Goal: Transaction & Acquisition: Purchase product/service

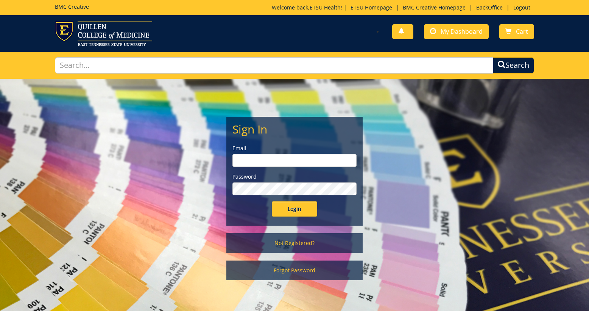
type input "etsuhealthprojects@etsu.edu"
click at [299, 211] on input "Login" at bounding box center [294, 208] width 45 height 15
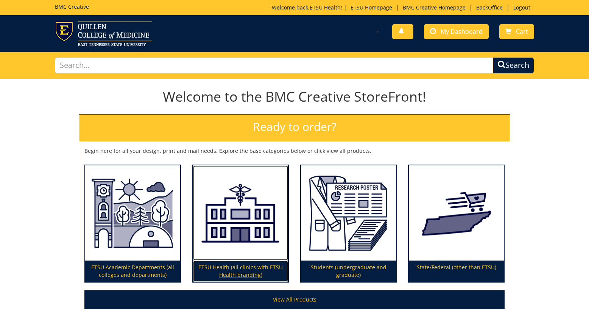
click at [245, 223] on img at bounding box center [240, 212] width 95 height 95
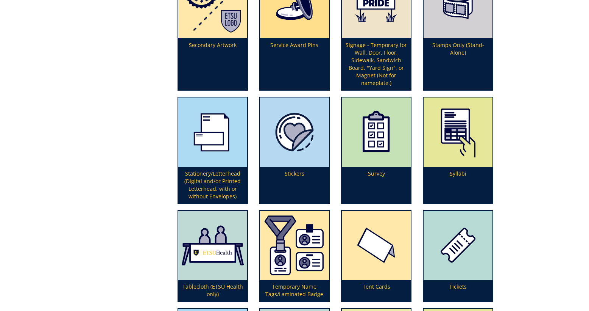
scroll to position [2229, 0]
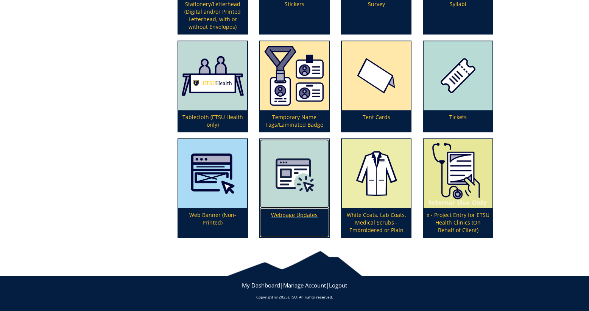
click at [292, 215] on p "Webpage Updates" at bounding box center [294, 222] width 69 height 29
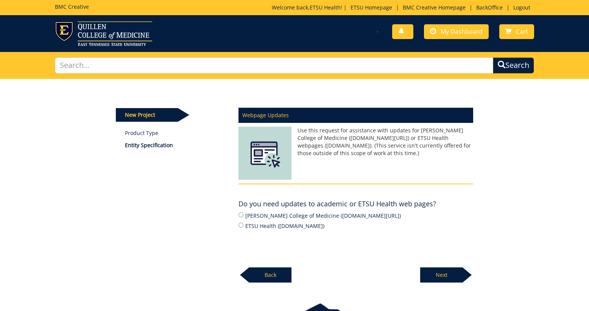
click at [264, 217] on label "Quillen College of Medicine (ETSU.edu/COM)" at bounding box center [356, 215] width 235 height 8
click at [244, 217] on input "Quillen College of Medicine (ETSU.edu/COM)" at bounding box center [241, 214] width 5 height 5
radio input "true"
click at [448, 277] on p "Next" at bounding box center [442, 274] width 42 height 15
click at [443, 277] on p "Next" at bounding box center [442, 274] width 42 height 15
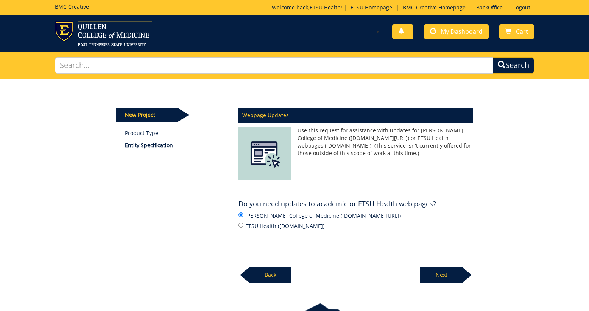
click at [442, 271] on p "Next" at bounding box center [442, 274] width 42 height 15
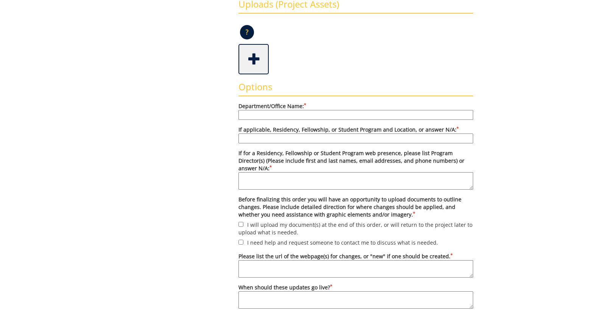
scroll to position [193, 0]
click at [296, 139] on input "If applicable, Residency, Fellowship, or Student Program and Location, or answe…" at bounding box center [356, 138] width 235 height 10
click at [284, 120] on form "Department/Office Name: * If applicable, Residency, Fellowship, or Student Prog…" at bounding box center [356, 221] width 235 height 238
click at [281, 115] on input "Department/Office Name: *" at bounding box center [356, 114] width 235 height 10
click at [291, 138] on input "If applicable, Residency, Fellowship, or Student Program and Location, or answe…" at bounding box center [356, 138] width 235 height 10
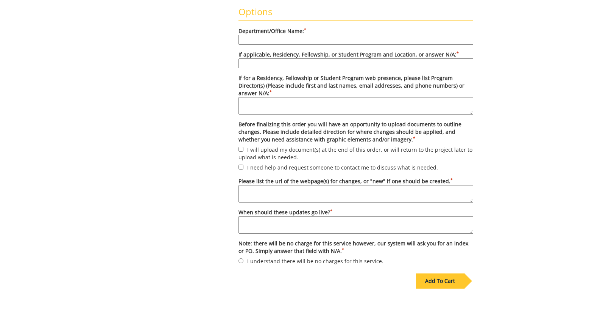
scroll to position [268, 0]
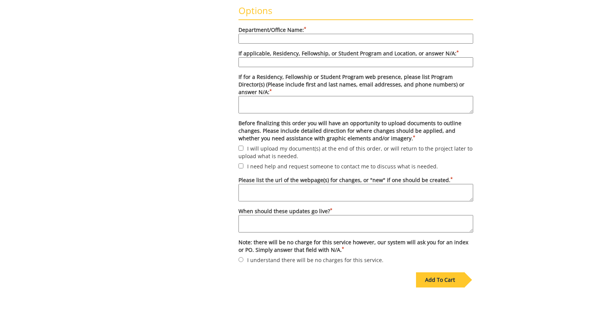
click at [297, 119] on label "Before finalizing this order you will have an opportunity to upload documents t…" at bounding box center [356, 130] width 235 height 23
click at [292, 125] on label "Before finalizing this order you will have an opportunity to upload documents t…" at bounding box center [356, 130] width 235 height 23
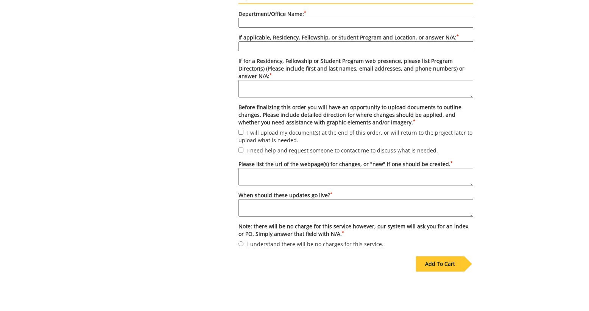
scroll to position [283, 0]
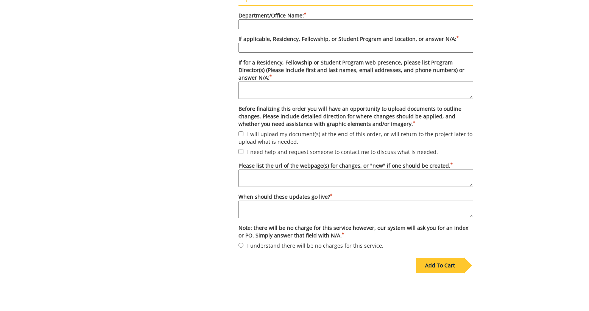
click at [277, 172] on textarea "Please list the url of the webpage(s) for changes, or "new" if one should be cr…" at bounding box center [356, 177] width 235 height 17
click at [275, 201] on textarea "When should these updates go live? *" at bounding box center [356, 208] width 235 height 17
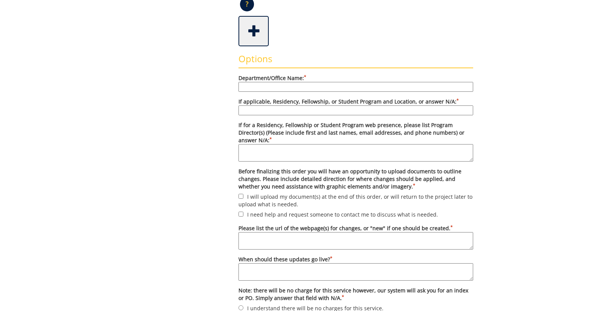
scroll to position [221, 0]
click at [261, 86] on input "Department/Office Name: *" at bounding box center [356, 86] width 235 height 10
type input "test"
click at [265, 110] on input "If applicable, Residency, Fellowship, or Student Program and Location, or answe…" at bounding box center [356, 110] width 235 height 10
type input "test"
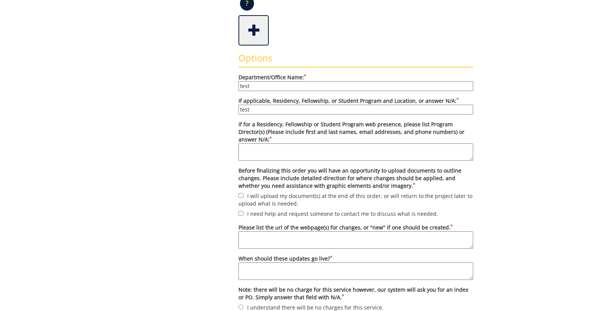
click at [269, 151] on textarea "If for a Residency, Fellowship or Student Program web presence, please list Pro…" at bounding box center [356, 151] width 235 height 17
type textarea "test"
click at [268, 191] on label "I will upload my document(s) at the end of this order, or will return to the pr…" at bounding box center [356, 199] width 235 height 16
click at [244, 193] on input "I will upload my document(s) at the end of this order, or will return to the pr…" at bounding box center [241, 195] width 5 height 5
checkbox input "true"
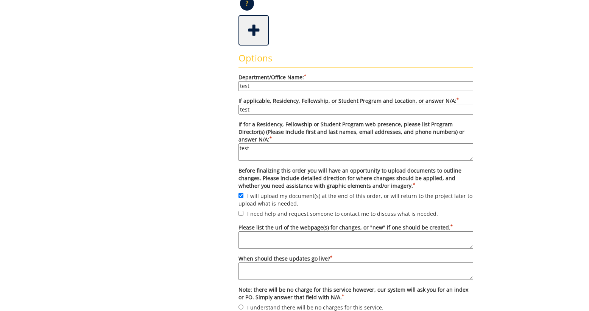
click at [270, 231] on textarea "Please list the url of the webpage(s) for changes, or "new" if one should be cr…" at bounding box center [356, 239] width 235 height 17
type textarea "s"
type textarea "test"
click at [263, 267] on textarea "When should these updates go live? *" at bounding box center [356, 270] width 235 height 17
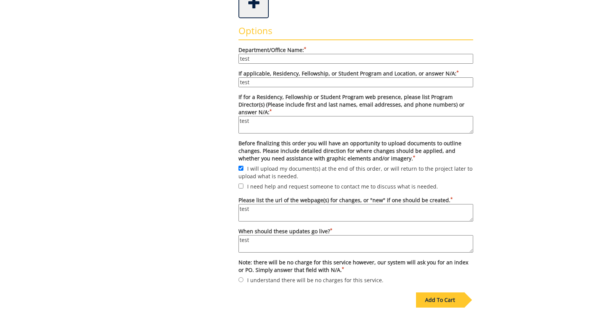
scroll to position [261, 0]
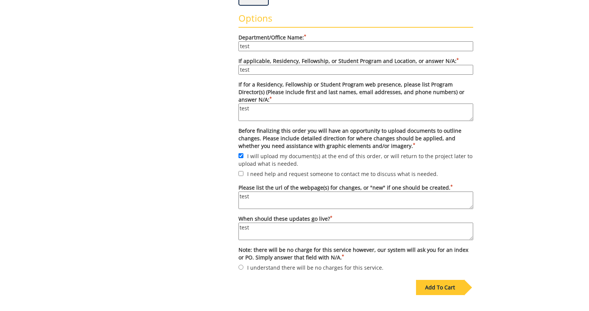
type textarea "test"
click at [270, 263] on label "I understand there will be no charges for this service." at bounding box center [356, 267] width 235 height 8
click at [244, 264] on input "I understand there will be no charges for this service." at bounding box center [241, 266] width 5 height 5
radio input "true"
click at [450, 280] on div "Add To Cart" at bounding box center [440, 287] width 48 height 15
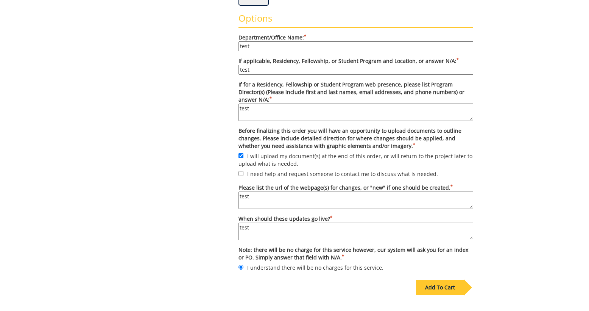
scroll to position [53, 0]
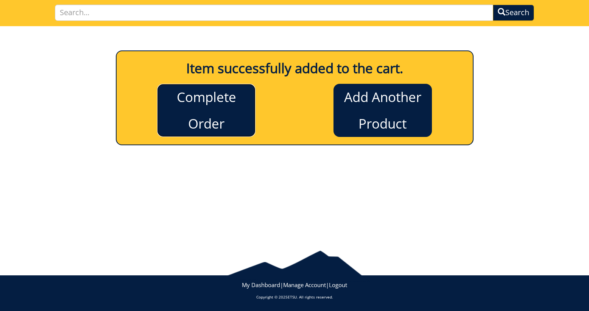
click at [204, 108] on link "Complete Order" at bounding box center [206, 110] width 98 height 53
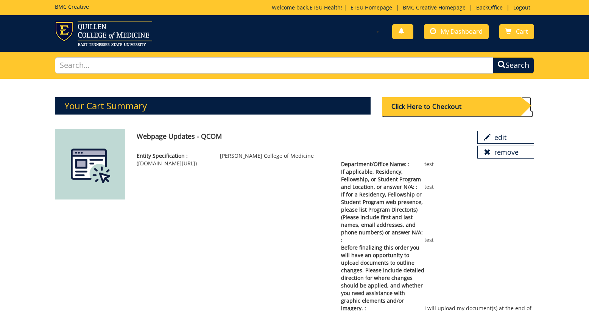
click at [418, 107] on div "Click Here to Checkout" at bounding box center [451, 106] width 139 height 19
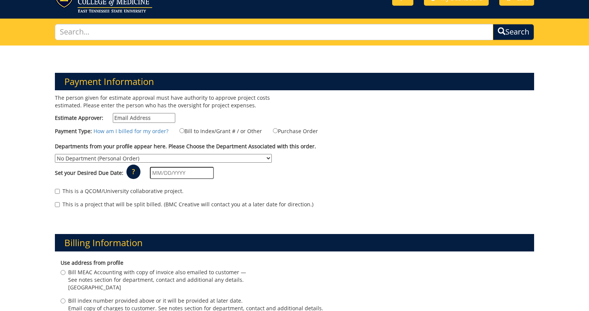
scroll to position [40, 0]
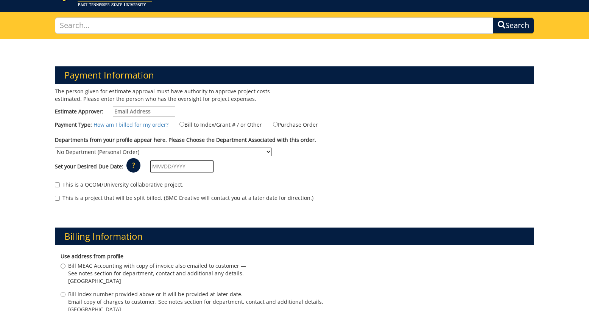
click at [169, 160] on input "text" at bounding box center [182, 166] width 64 height 12
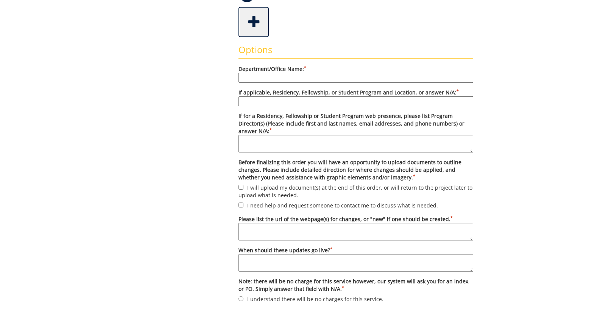
scroll to position [236, 0]
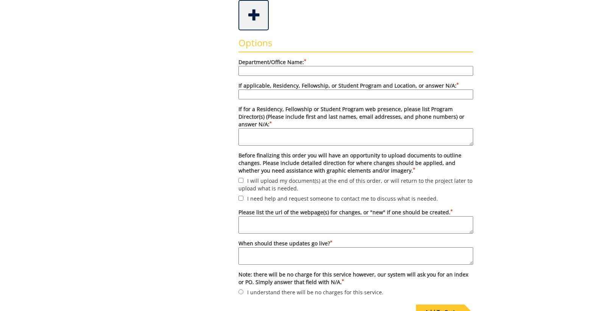
click at [306, 73] on input "Department/Office Name: *" at bounding box center [356, 71] width 235 height 10
click at [312, 56] on div "Options Department/Office Name: * * * *" at bounding box center [356, 163] width 246 height 267
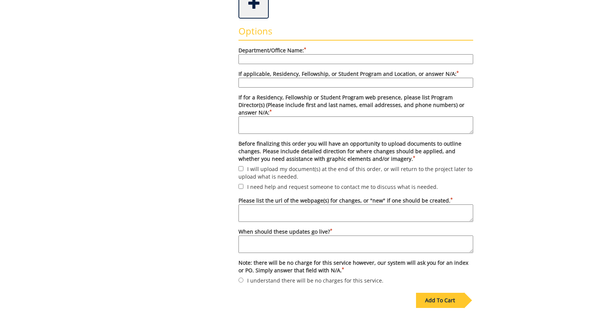
scroll to position [242, 0]
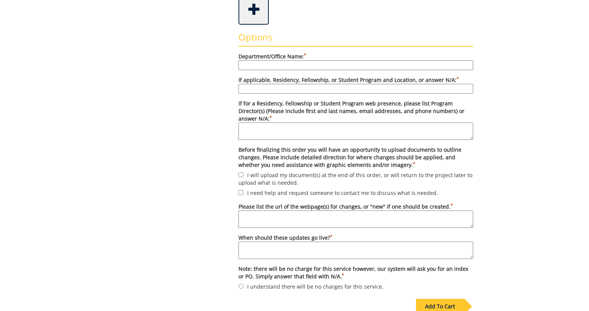
click at [256, 64] on input "Department/Office Name: *" at bounding box center [356, 65] width 235 height 10
click at [223, 77] on div "Some kind of message here. New Project Product Type Entity Specification Order …" at bounding box center [294, 94] width 369 height 515
click at [386, 68] on input "Department/Office Name: *" at bounding box center [356, 65] width 235 height 10
type input "test"
click at [369, 88] on input "If applicable, Residency, Fellowship, or Student Program and Location, or answe…" at bounding box center [356, 89] width 235 height 10
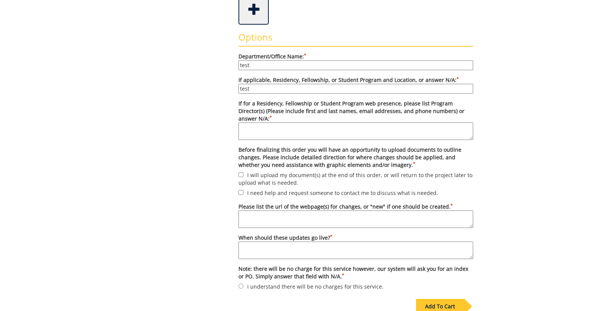
type input "test"
click at [346, 122] on textarea "If for a Residency, Fellowship or Student Program web presence, please list Pro…" at bounding box center [356, 130] width 235 height 17
type textarea "test"
click at [270, 171] on label "I will upload my document(s) at the end of this order, or will return to the pr…" at bounding box center [356, 178] width 235 height 16
click at [244, 172] on input "I will upload my document(s) at the end of this order, or will return to the pr…" at bounding box center [241, 174] width 5 height 5
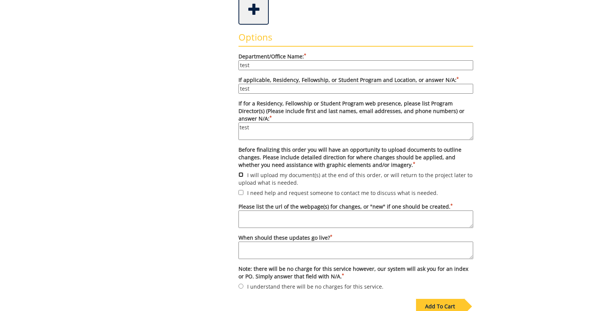
checkbox input "true"
click at [277, 210] on textarea "Please list the url of the webpage(s) for changes, or "new" if one should be cr…" at bounding box center [356, 218] width 235 height 17
type textarea "test"
click at [282, 241] on textarea "When should these updates go live? *" at bounding box center [356, 249] width 235 height 17
type textarea "test"
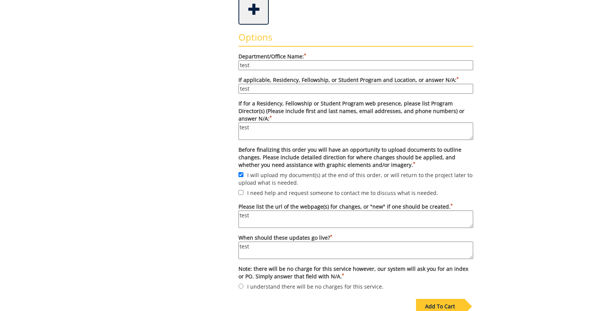
click at [282, 282] on label "I understand there will be no charges for this service." at bounding box center [356, 286] width 235 height 8
click at [244, 283] on input "I understand there will be no charges for this service." at bounding box center [241, 285] width 5 height 5
radio input "true"
click at [437, 299] on div "Add To Cart" at bounding box center [440, 306] width 48 height 15
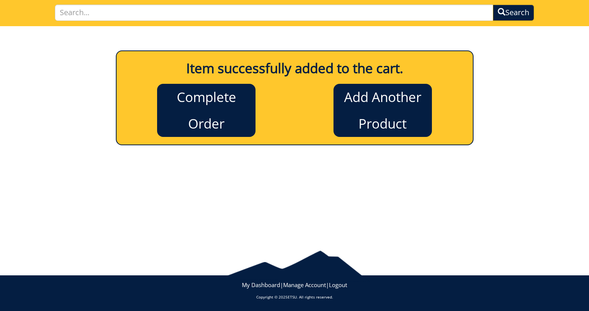
scroll to position [53, 0]
click at [232, 97] on link "Complete Order" at bounding box center [206, 110] width 98 height 53
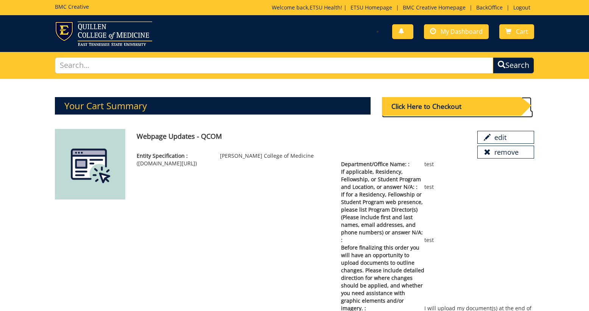
click at [422, 106] on div "Click Here to Checkout" at bounding box center [451, 106] width 139 height 19
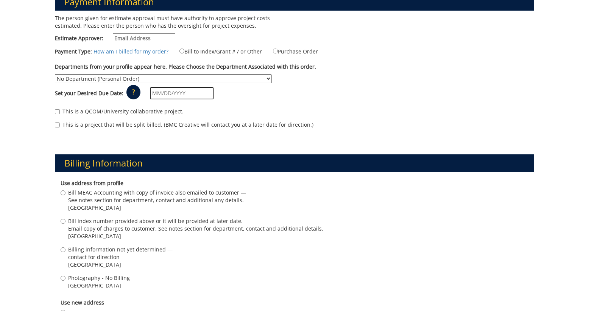
scroll to position [120, 0]
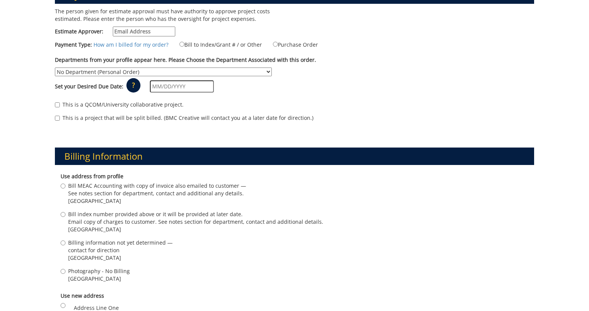
click at [272, 67] on select "No Department (Personal Order) Academic Affairs COM Anatomy and Cell Biology Bi…" at bounding box center [163, 71] width 217 height 9
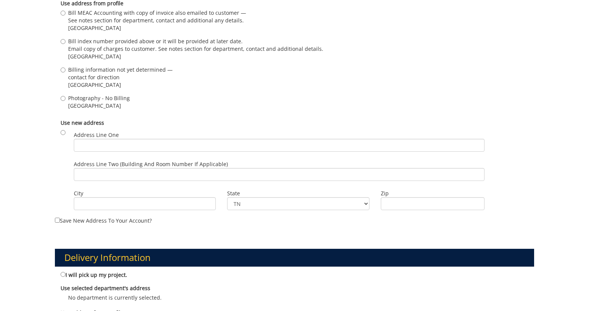
scroll to position [283, 0]
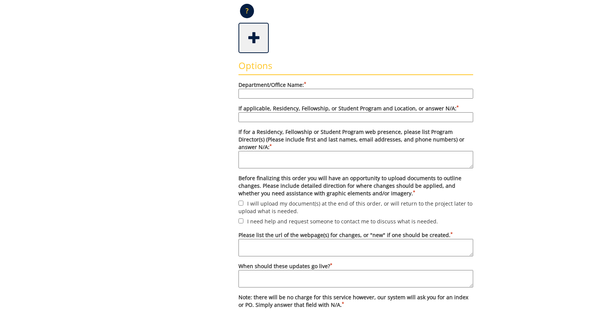
scroll to position [216, 0]
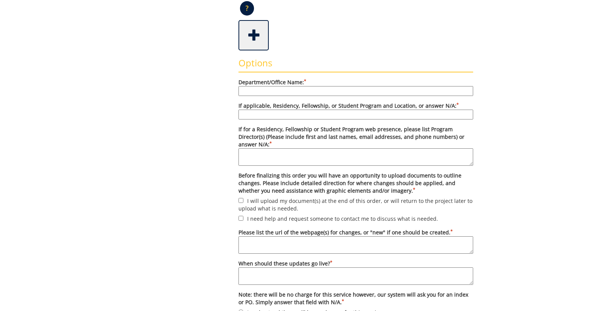
click at [358, 236] on textarea "Please list the url of the webpage(s) for changes, or "new" if one should be cr…" at bounding box center [356, 244] width 235 height 17
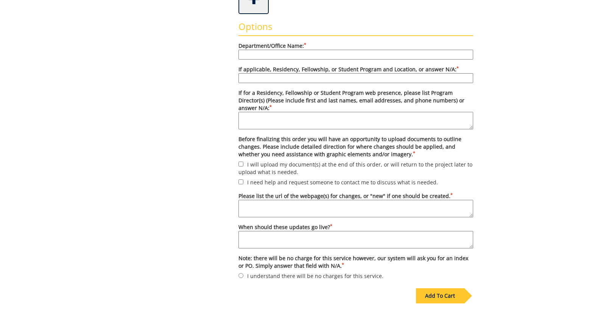
scroll to position [263, 0]
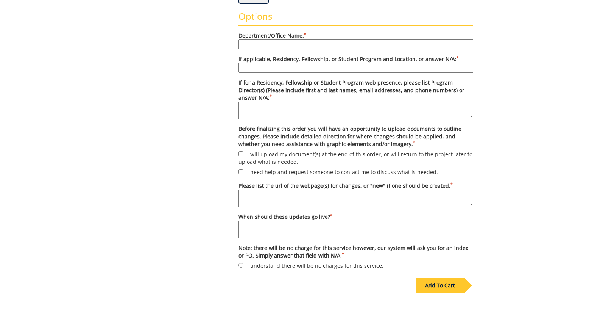
click at [347, 220] on textarea "When should these updates go live? *" at bounding box center [356, 228] width 235 height 17
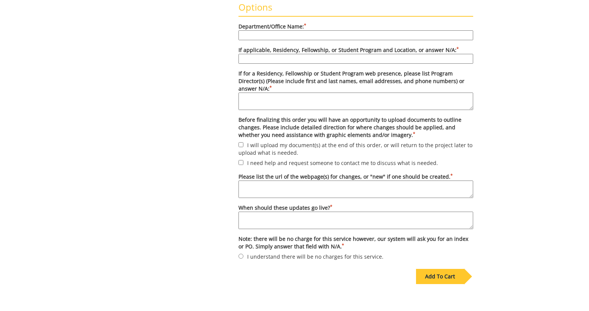
scroll to position [275, 0]
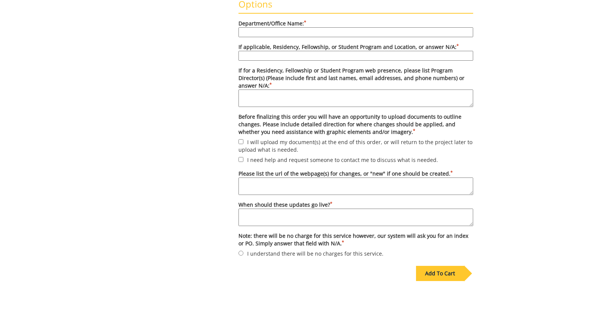
click at [309, 238] on label "Note: there will be no charge for this service however, our system will ask you…" at bounding box center [356, 239] width 235 height 15
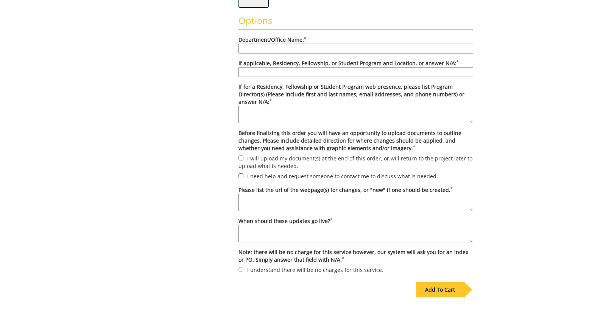
scroll to position [260, 0]
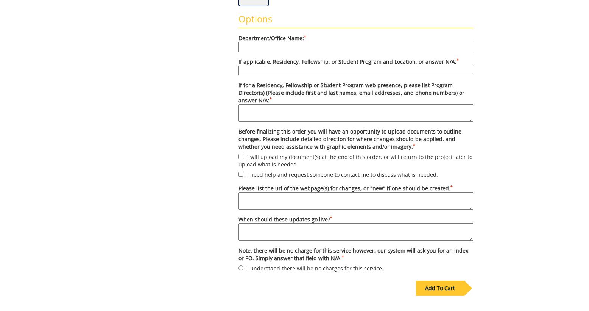
click at [324, 48] on input "Department/Office Name: *" at bounding box center [356, 47] width 235 height 10
type input "test"
click at [338, 67] on input "If applicable, Residency, Fellowship, or Student Program and Location, or answe…" at bounding box center [356, 71] width 235 height 10
type input "test"
click at [325, 105] on textarea "If for a Residency, Fellowship or Student Program web presence, please list Pro…" at bounding box center [356, 112] width 235 height 17
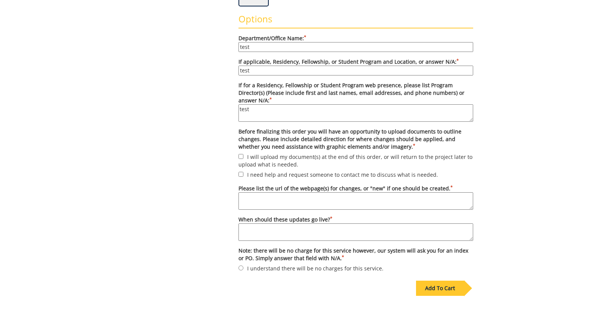
type textarea "test"
click at [274, 152] on label "I will upload my document(s) at the end of this order, or will return to the pr…" at bounding box center [356, 160] width 235 height 16
click at [244, 154] on input "I will upload my document(s) at the end of this order, or will return to the pr…" at bounding box center [241, 156] width 5 height 5
checkbox input "true"
click at [274, 192] on textarea "Please list the url of the webpage(s) for changes, or "new" if one should be cr…" at bounding box center [356, 200] width 235 height 17
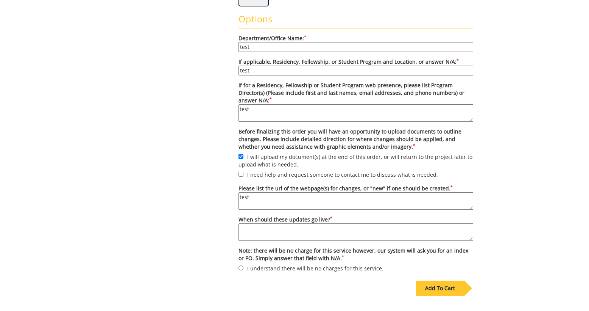
type textarea "test"
click at [283, 224] on textarea "When should these updates go live? *" at bounding box center [356, 231] width 235 height 17
type textarea "test"
click at [291, 264] on label "I understand there will be no charges for this service." at bounding box center [356, 268] width 235 height 8
click at [244, 265] on input "I understand there will be no charges for this service." at bounding box center [241, 267] width 5 height 5
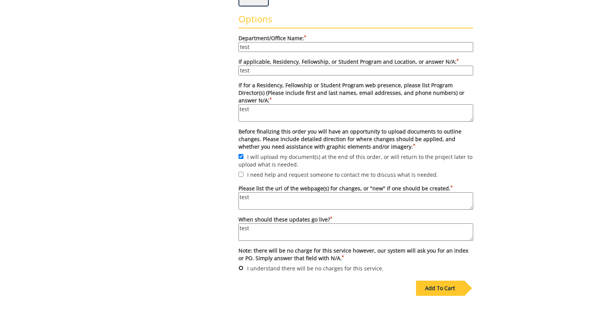
radio input "true"
click at [433, 282] on div "Add To Cart" at bounding box center [440, 287] width 48 height 15
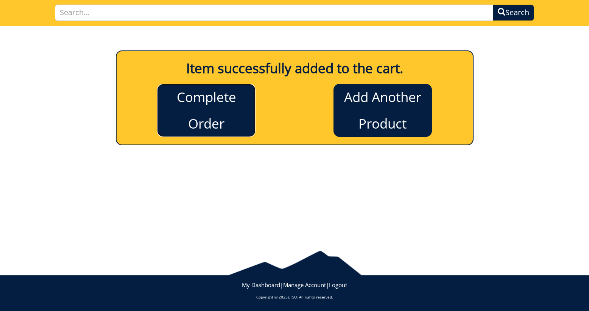
click at [198, 111] on link "Complete Order" at bounding box center [206, 110] width 98 height 53
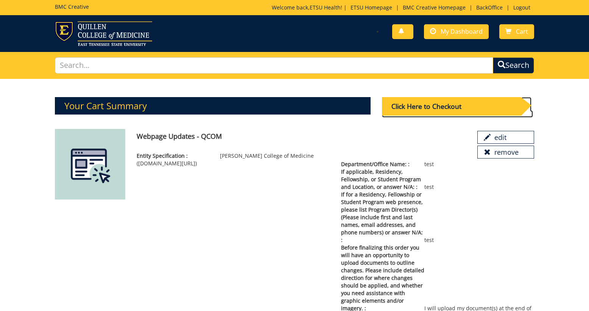
click at [419, 104] on div "Click Here to Checkout" at bounding box center [451, 106] width 139 height 19
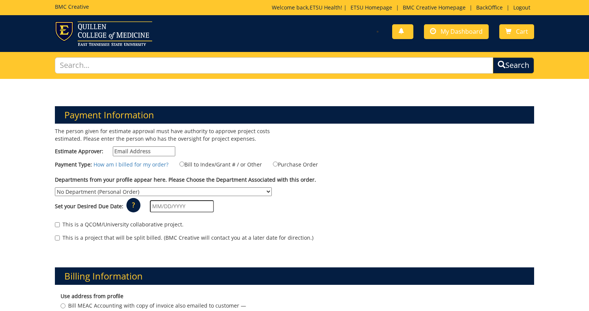
click at [147, 156] on input "Estimate Approver:" at bounding box center [144, 151] width 63 height 10
type input "test"
drag, startPoint x: 146, startPoint y: 151, endPoint x: 94, endPoint y: 150, distance: 52.3
click at [94, 150] on label "Estimate Approver: test" at bounding box center [115, 151] width 120 height 10
click at [125, 151] on input "Estimate Approver:" at bounding box center [144, 151] width 63 height 10
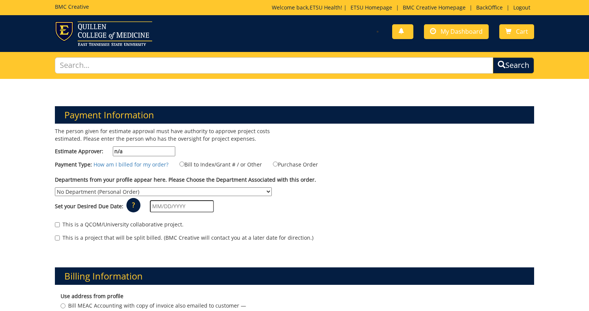
type input "n/a"
click at [240, 170] on div "Payment Type: How am I billed for my order? Bill to Index/Grant # / or Other" at bounding box center [294, 166] width 491 height 12
click at [233, 167] on label "Bill to Index/Grant # / or Other" at bounding box center [216, 164] width 92 height 8
click at [184, 166] on input "Bill to Index/Grant # / or Other" at bounding box center [182, 163] width 5 height 5
radio input "true"
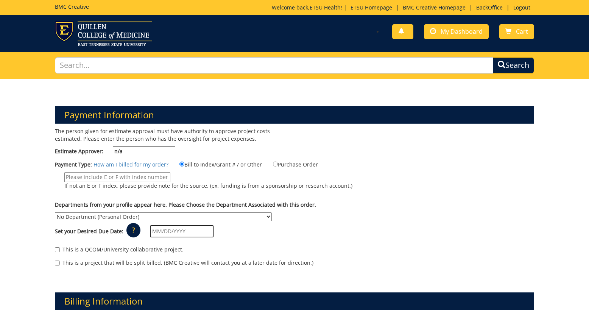
click at [150, 177] on input "If not an E or F index, please provide note for the source. (ex. funding is fro…" at bounding box center [117, 177] width 106 height 10
type input "n/a"
click at [272, 212] on select "No Department (Personal Order) Academic Affairs COM Anatomy and Cell Biology Bi…" at bounding box center [163, 216] width 217 height 9
select select "265"
click at [272, 212] on select "No Department (Personal Order) Academic Affairs COM Anatomy and Cell Biology Bi…" at bounding box center [163, 216] width 217 height 9
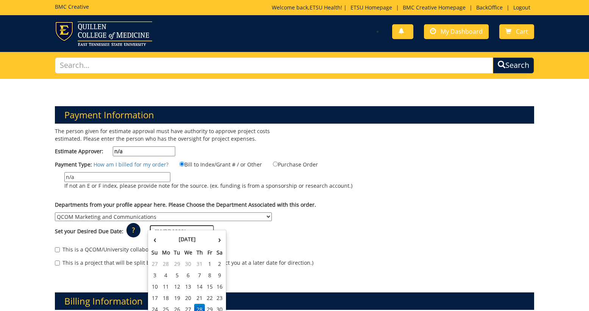
click at [185, 225] on input "text" at bounding box center [182, 231] width 64 height 12
click at [203, 308] on td "28" at bounding box center [199, 308] width 11 height 11
type input "[DATE]"
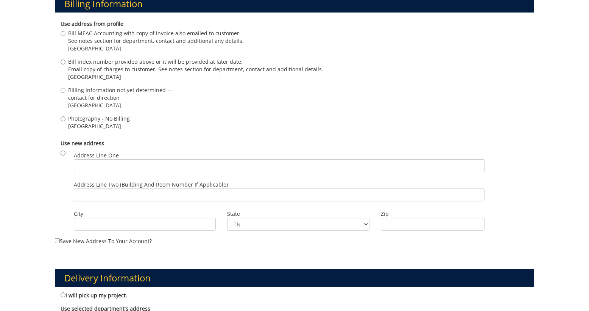
scroll to position [298, 0]
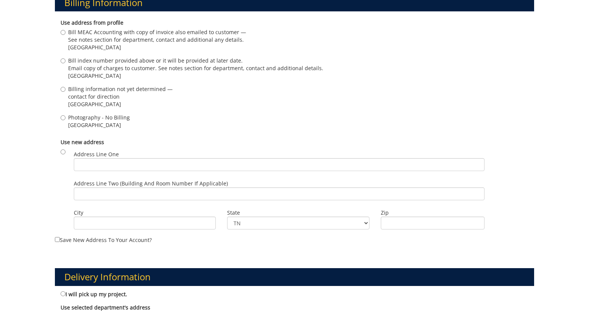
click at [93, 121] on span "Johnson City , TN 37614" at bounding box center [99, 125] width 62 height 8
click at [66, 119] on input "Photography - No Billing Johnson City , TN 37614" at bounding box center [63, 117] width 5 height 5
radio input "true"
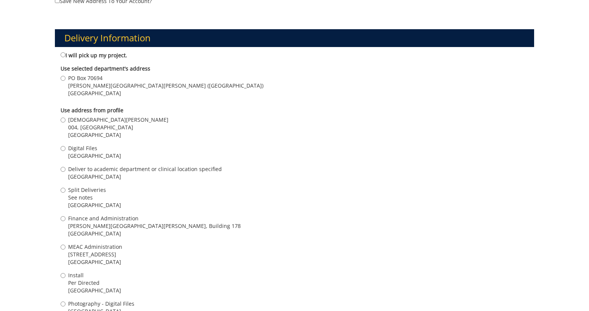
scroll to position [541, 0]
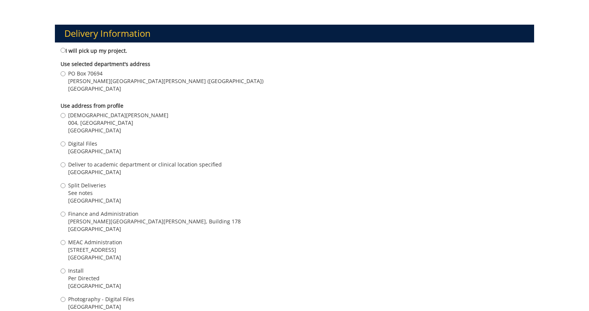
click at [99, 119] on span "004, Ground Floor, Building 2, VA Campus" at bounding box center [118, 123] width 100 height 8
click at [66, 114] on input "Kristen Early 004, Ground Floor, Building 2, VA Campus Johnson City , TN 37601" at bounding box center [63, 115] width 5 height 5
radio input "true"
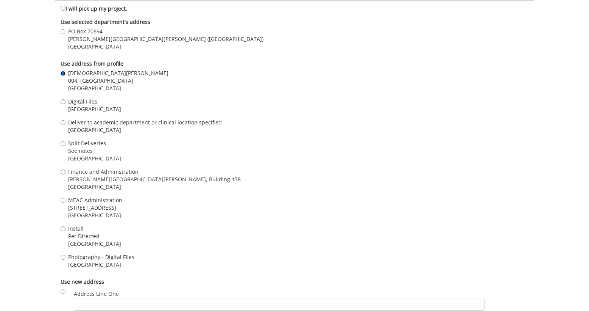
scroll to position [588, 0]
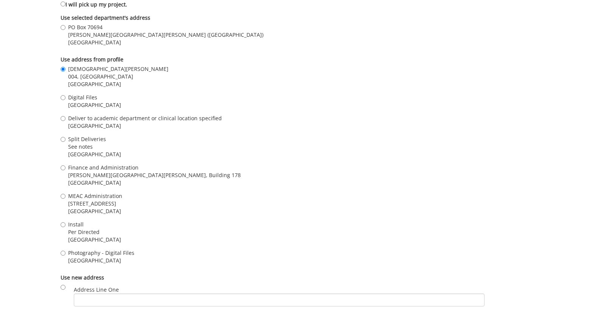
click at [82, 94] on span "Digital Files" at bounding box center [94, 98] width 53 height 8
click at [66, 95] on input "Digital Files Johnson City , TN 37601" at bounding box center [63, 97] width 5 height 5
radio input "true"
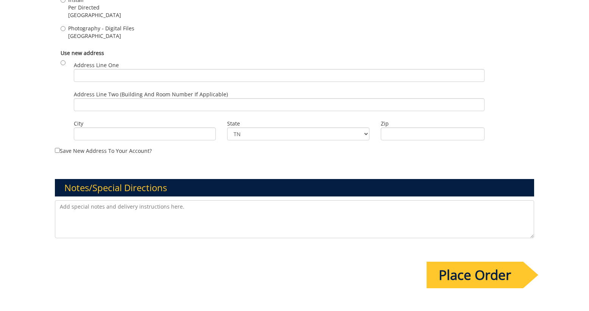
scroll to position [829, 0]
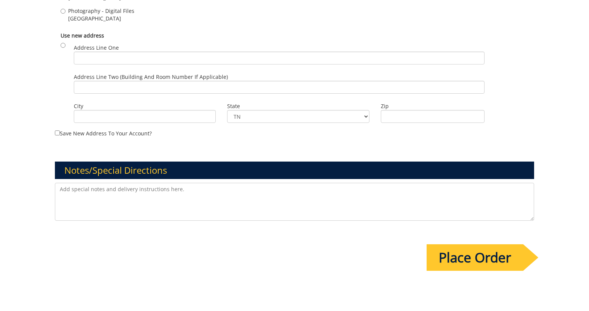
click at [471, 256] on input "Place Order" at bounding box center [475, 257] width 97 height 27
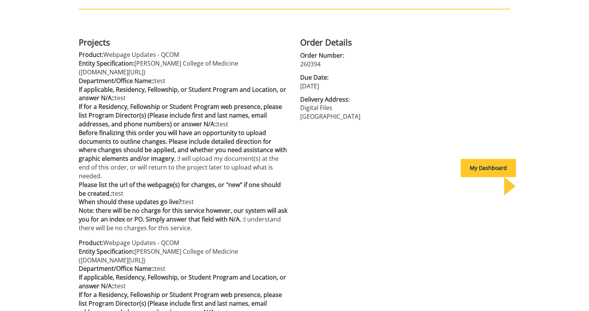
scroll to position [146, 0]
